Goal: Check status

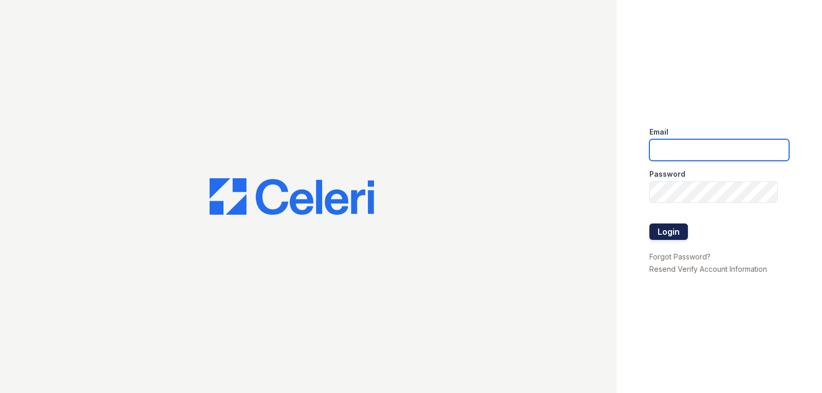
type input "[DOMAIN_NAME][EMAIL_ADDRESS][DOMAIN_NAME]"
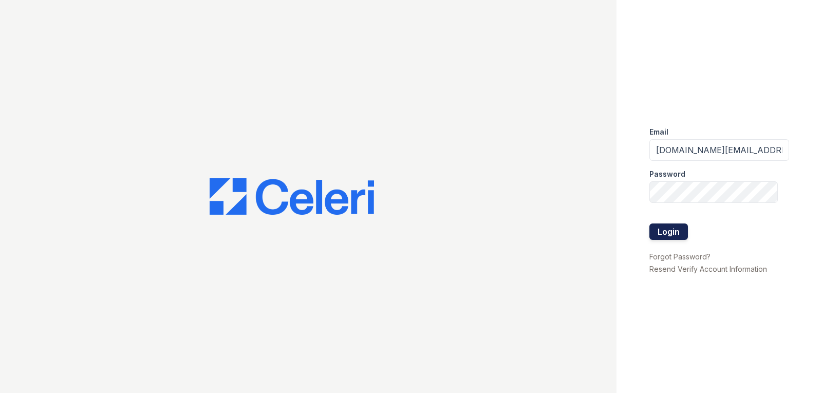
click at [676, 239] on button "Login" at bounding box center [669, 232] width 39 height 16
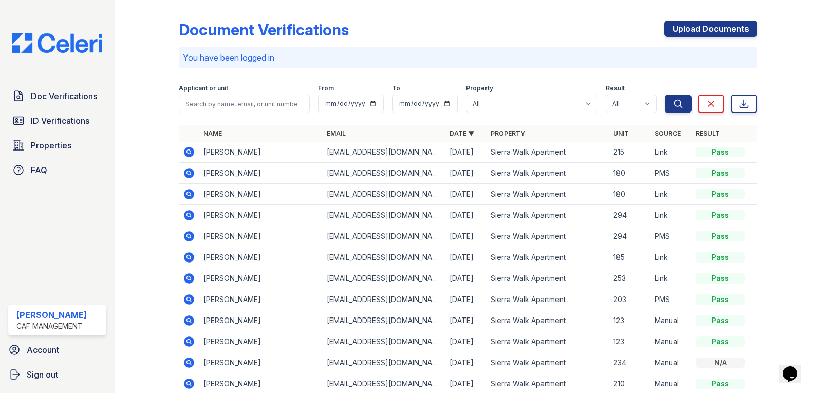
click at [175, 150] on div at bounding box center [155, 210] width 48 height 413
click at [186, 154] on icon at bounding box center [189, 152] width 10 height 10
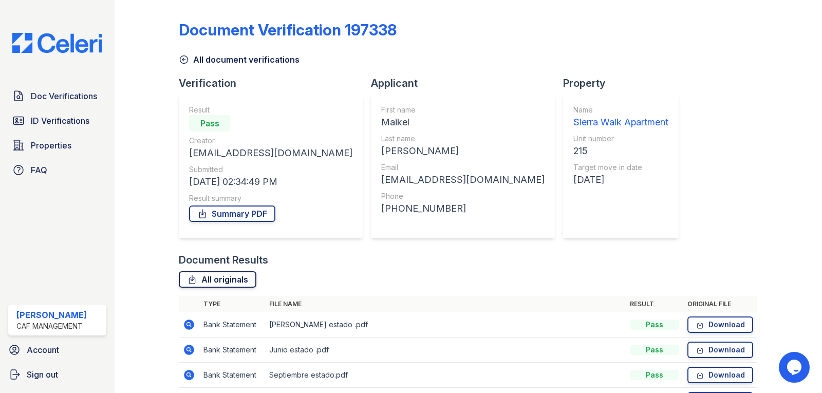
click at [232, 279] on link "All originals" at bounding box center [218, 279] width 78 height 16
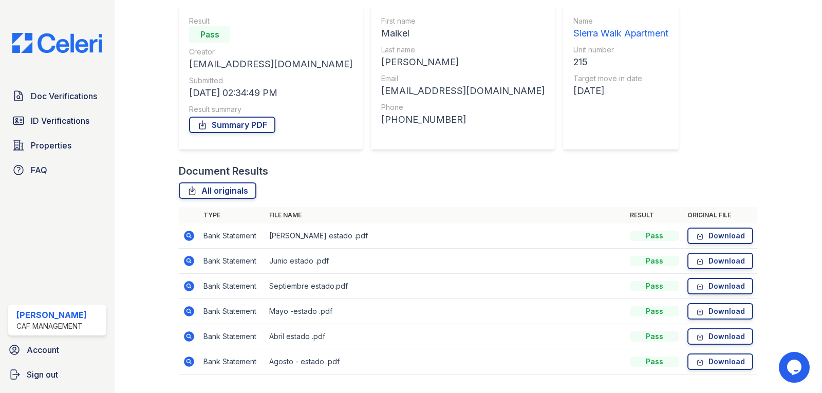
scroll to position [103, 0]
